Goal: Information Seeking & Learning: Learn about a topic

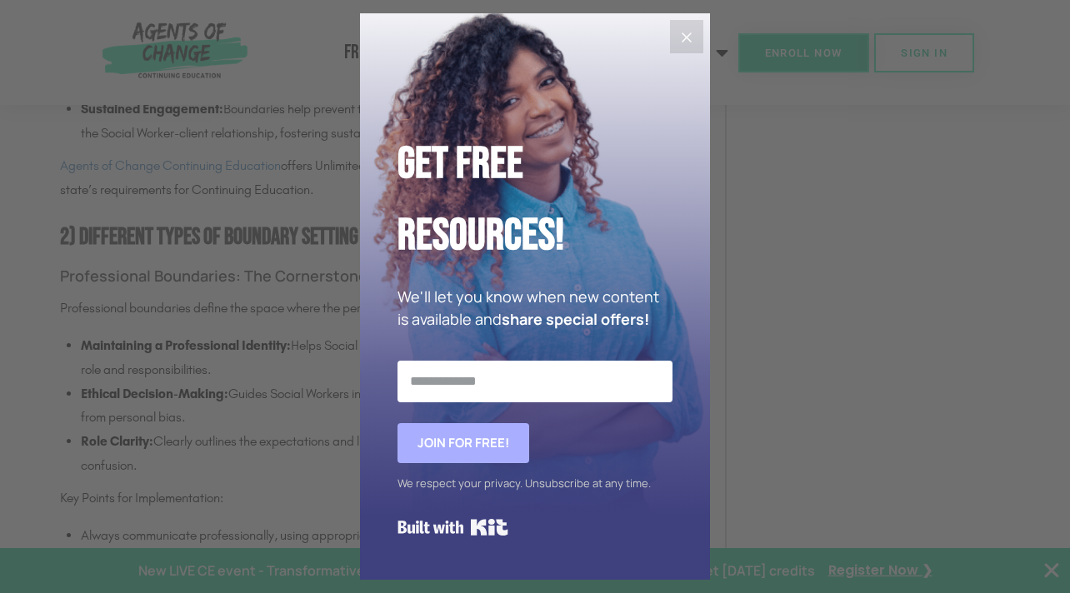
scroll to position [2181, 0]
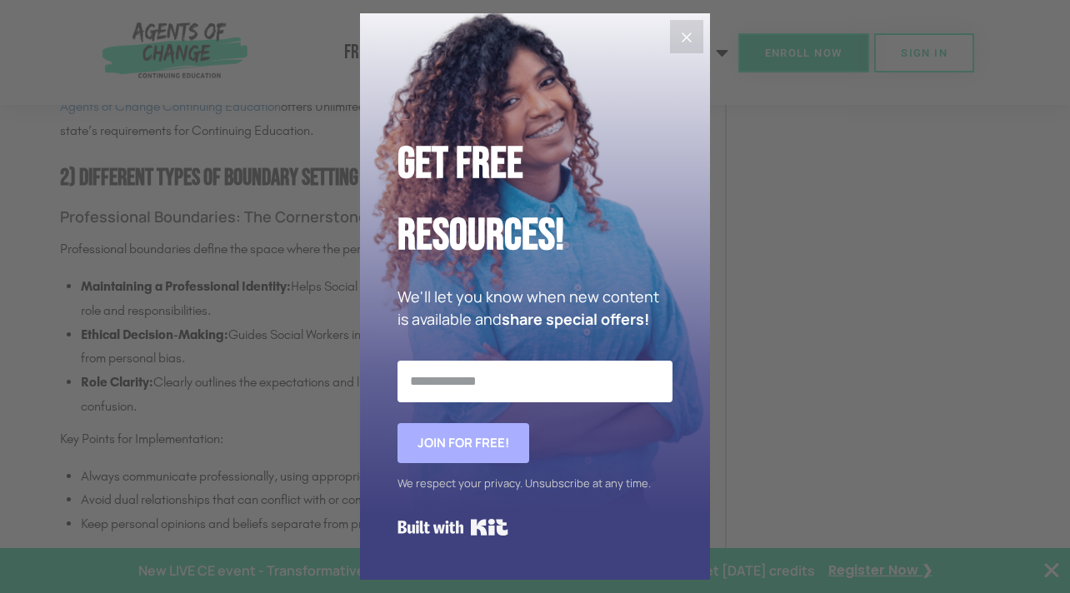
click at [685, 32] on icon "Close" at bounding box center [687, 37] width 20 height 20
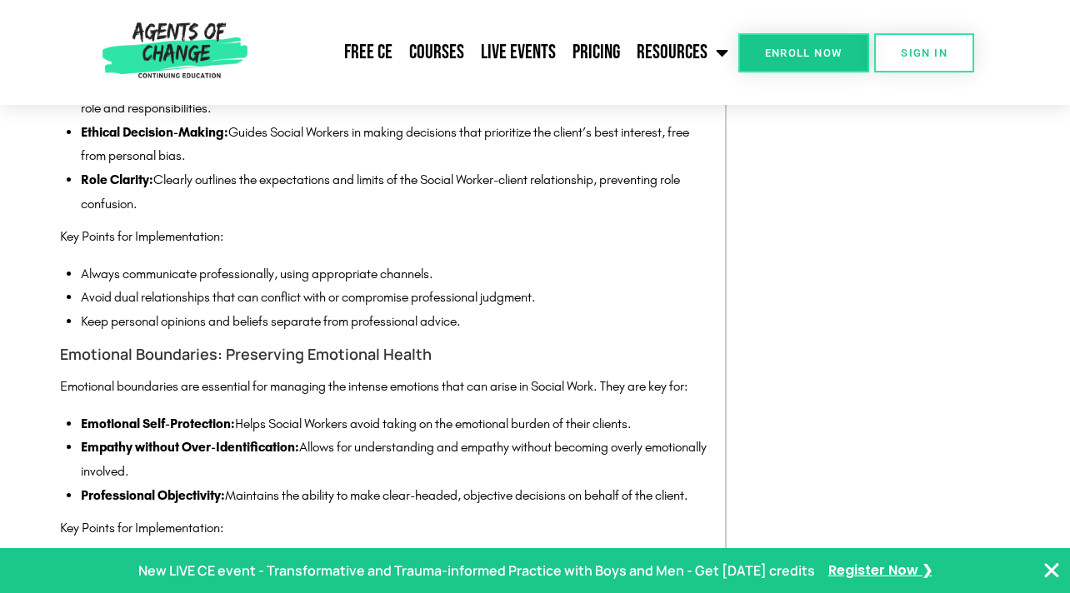
scroll to position [2245, 0]
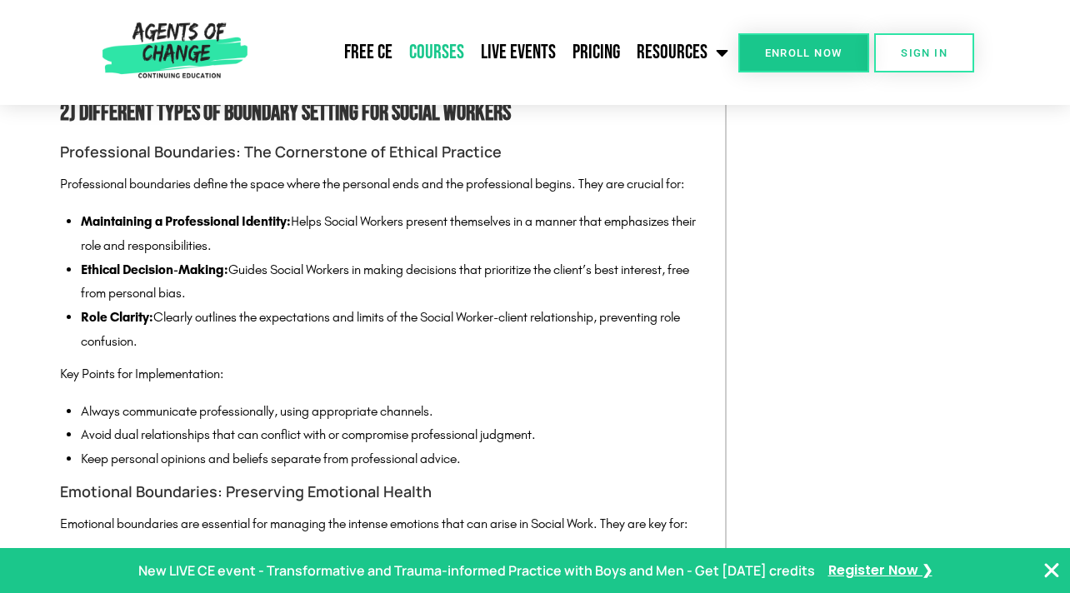
click at [442, 58] on link "Courses" at bounding box center [437, 53] width 72 height 42
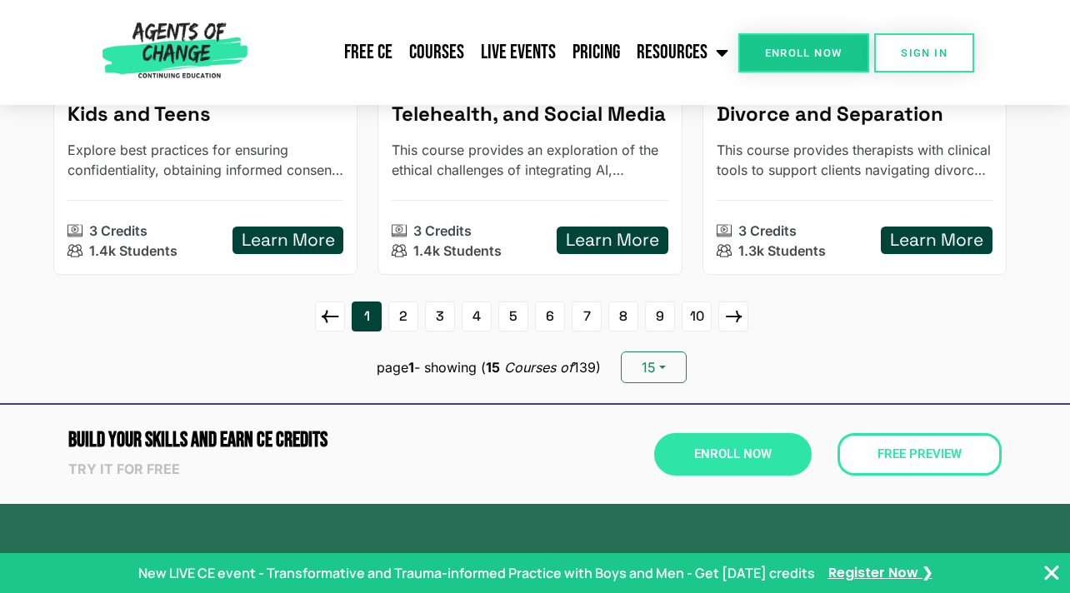
scroll to position [2338, 0]
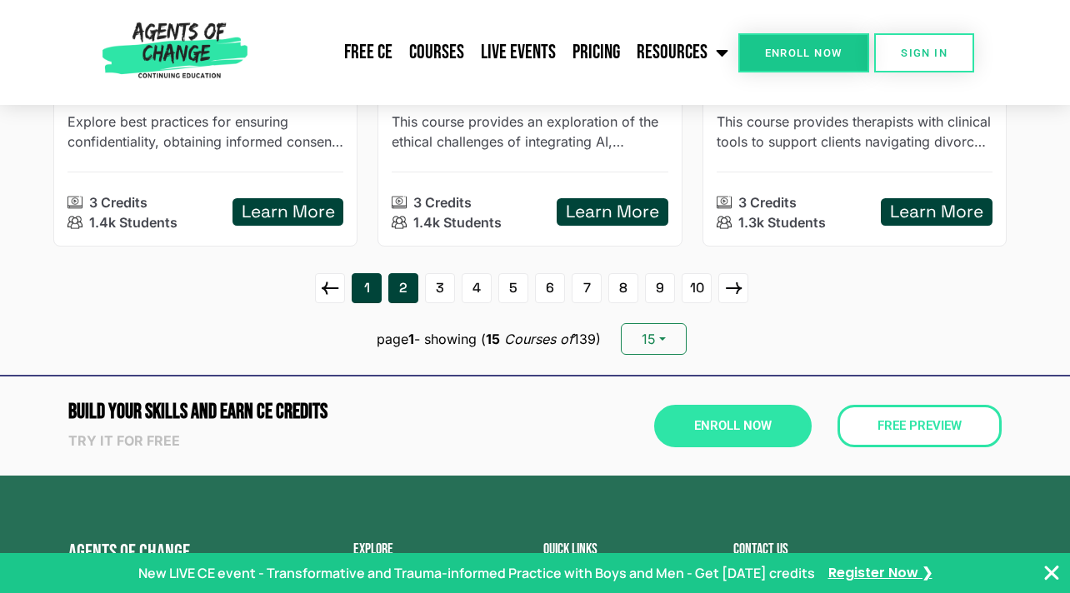
click at [400, 287] on link "2" at bounding box center [403, 288] width 30 height 30
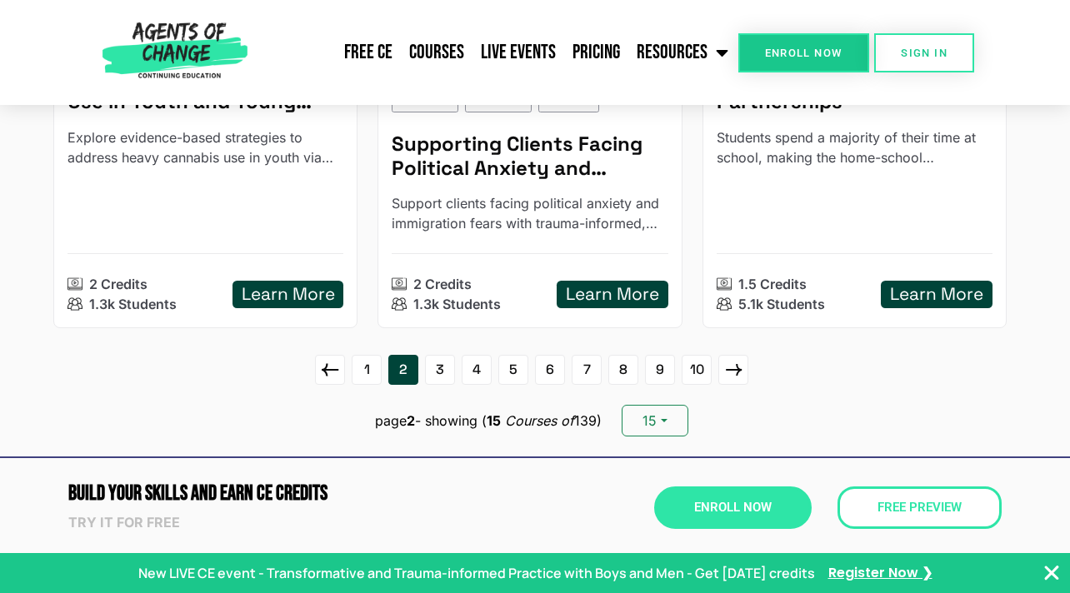
scroll to position [2358, 0]
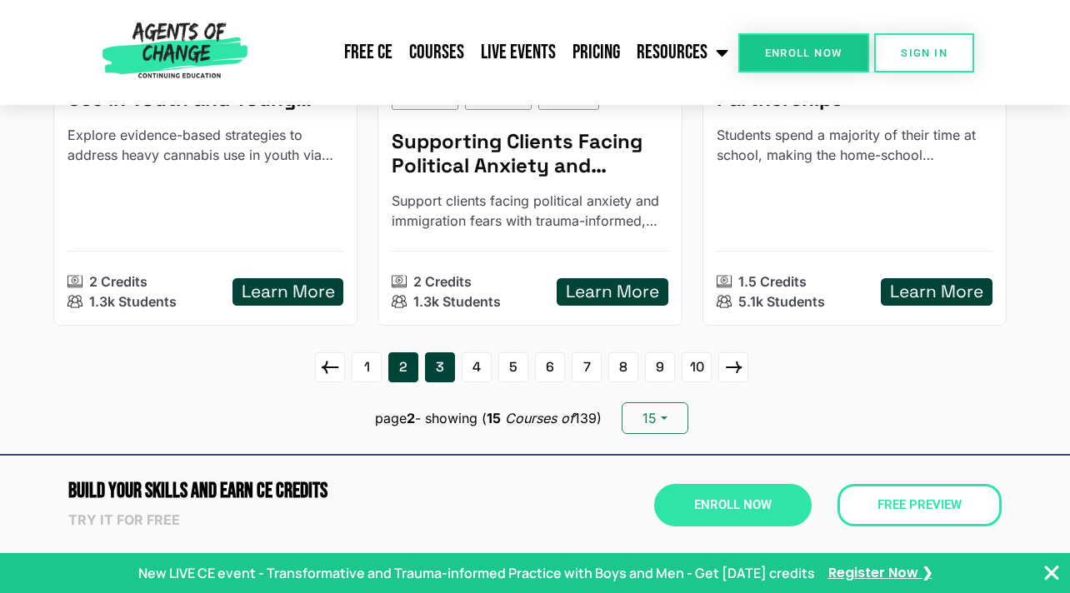
click at [436, 363] on link "3" at bounding box center [440, 367] width 30 height 30
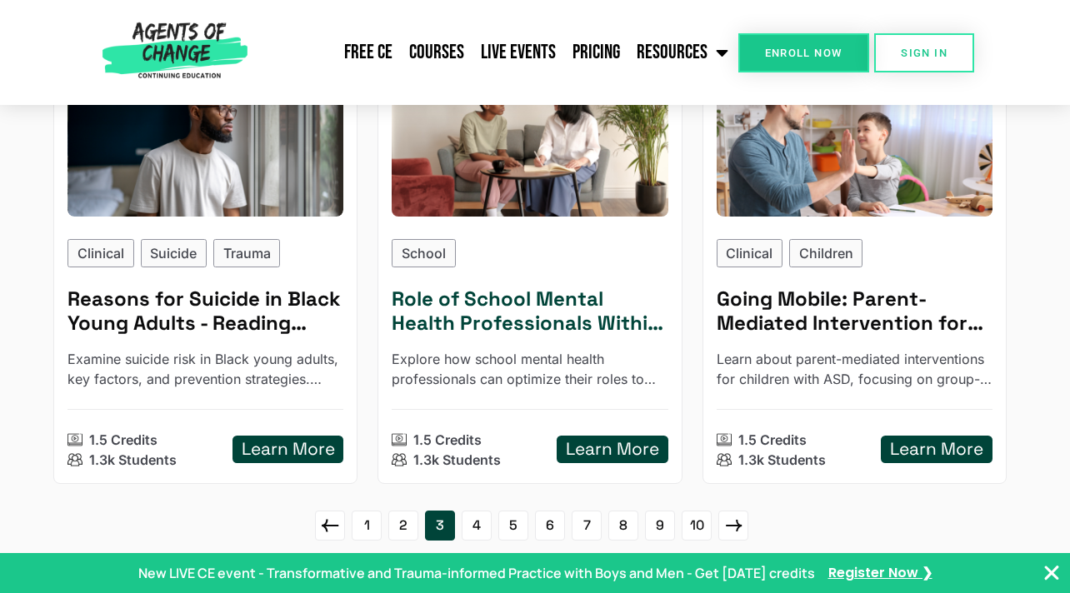
scroll to position [2143, 0]
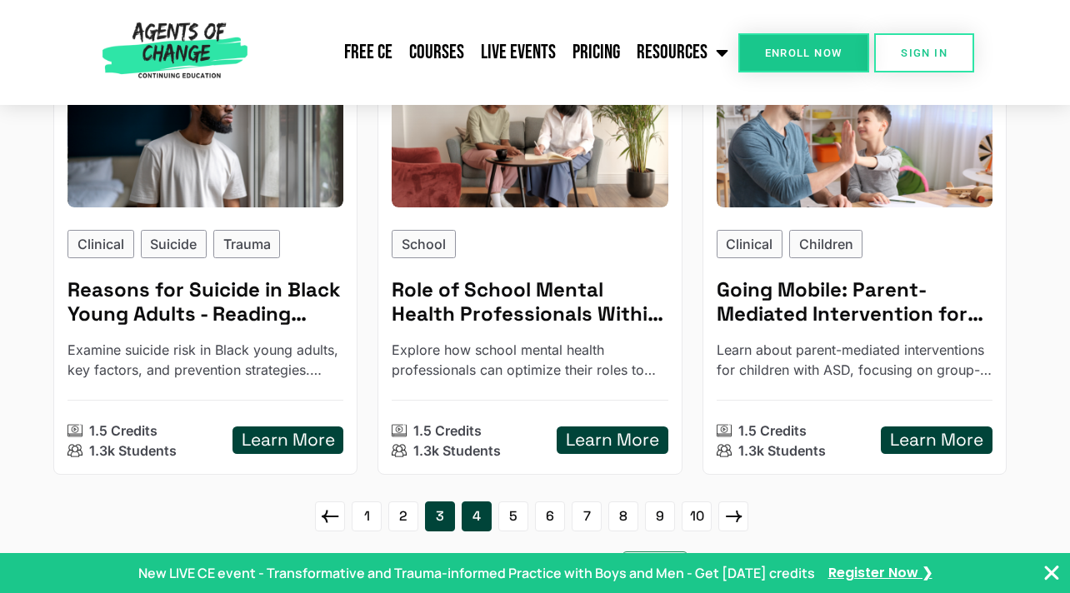
click at [467, 511] on link "4" at bounding box center [477, 517] width 30 height 30
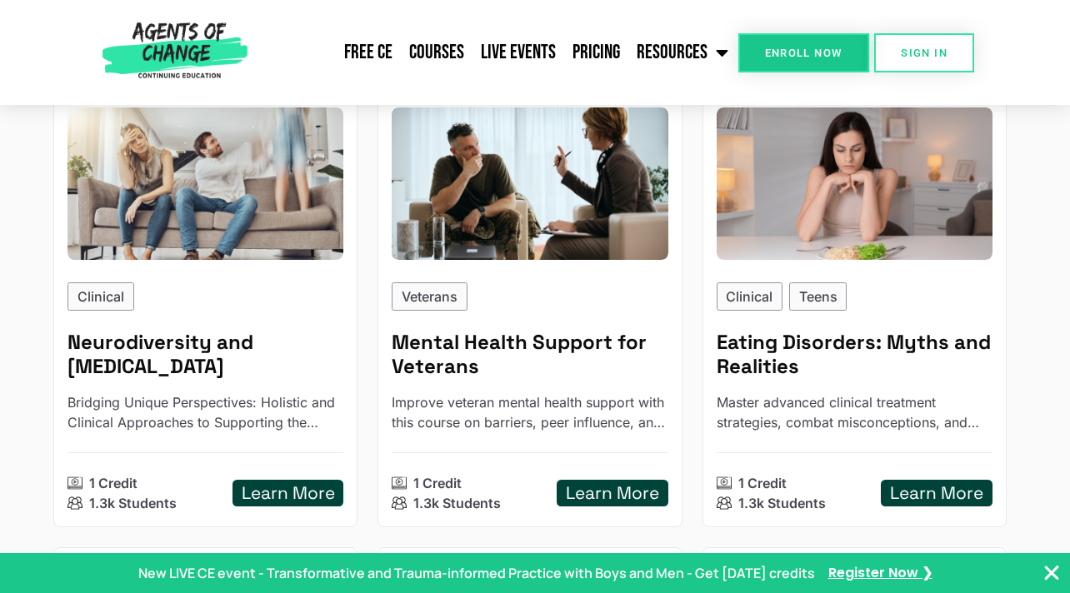
scroll to position [1639, 0]
